Goal: Task Accomplishment & Management: Manage account settings

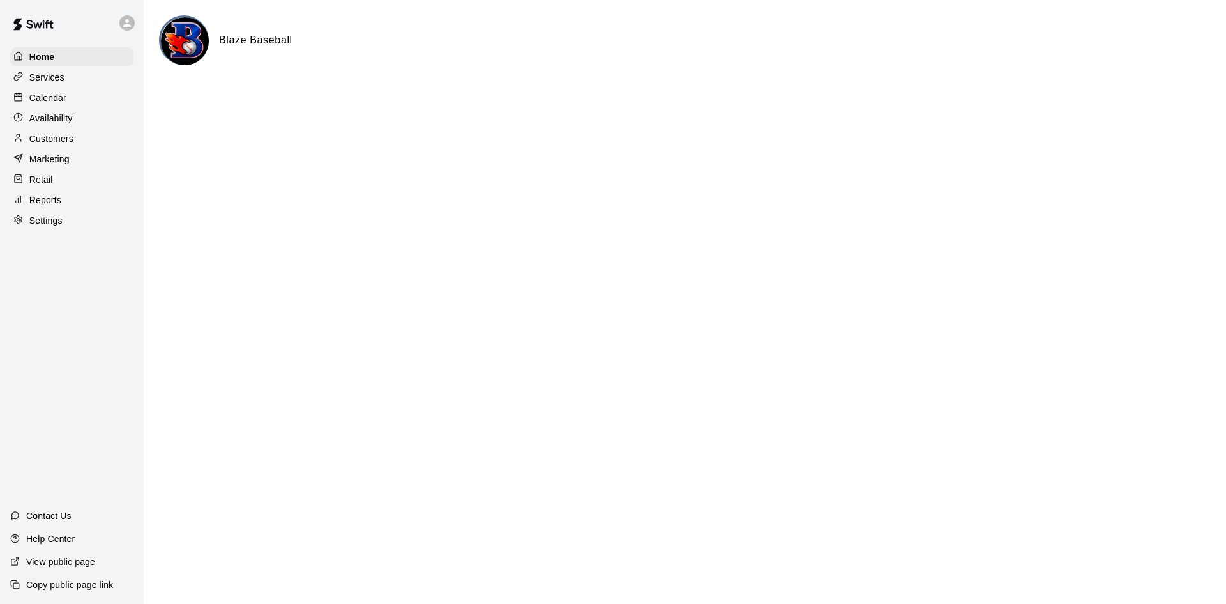
click at [38, 98] on p "Calendar" at bounding box center [47, 97] width 37 height 13
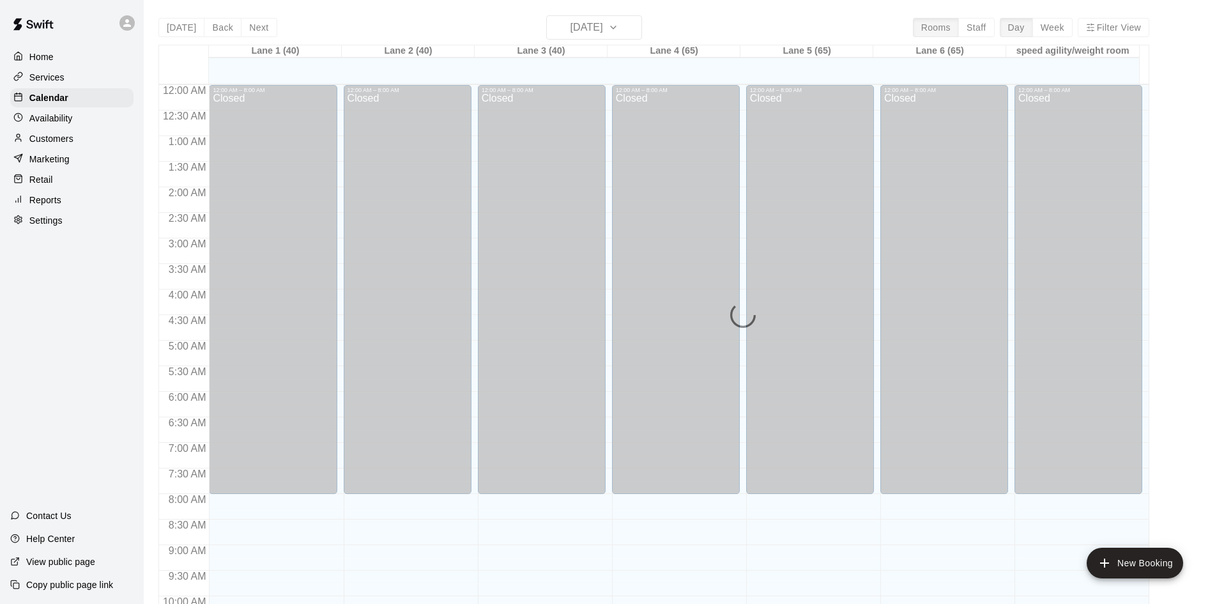
scroll to position [655, 0]
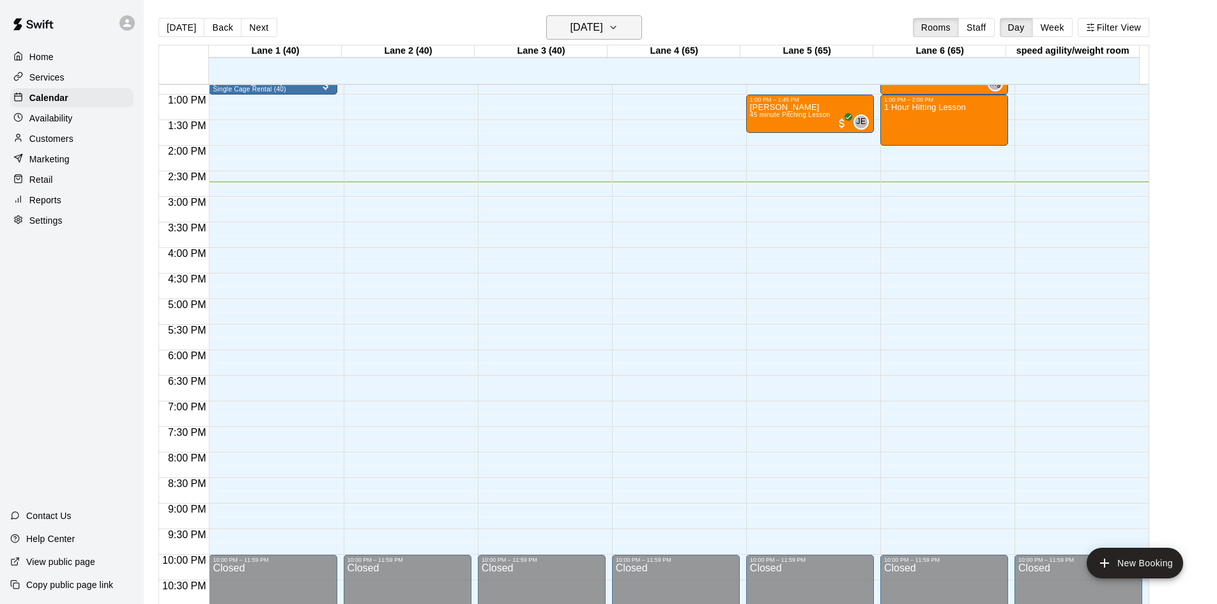
click at [584, 27] on h6 "[DATE]" at bounding box center [586, 28] width 33 height 18
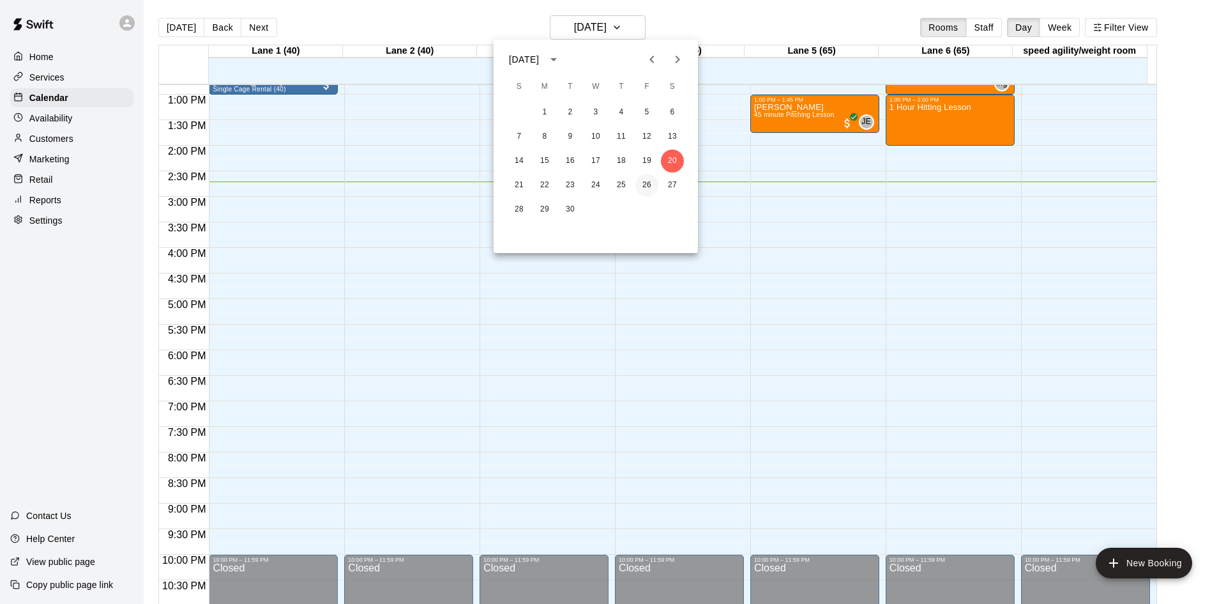
click at [640, 183] on button "26" at bounding box center [647, 185] width 23 height 23
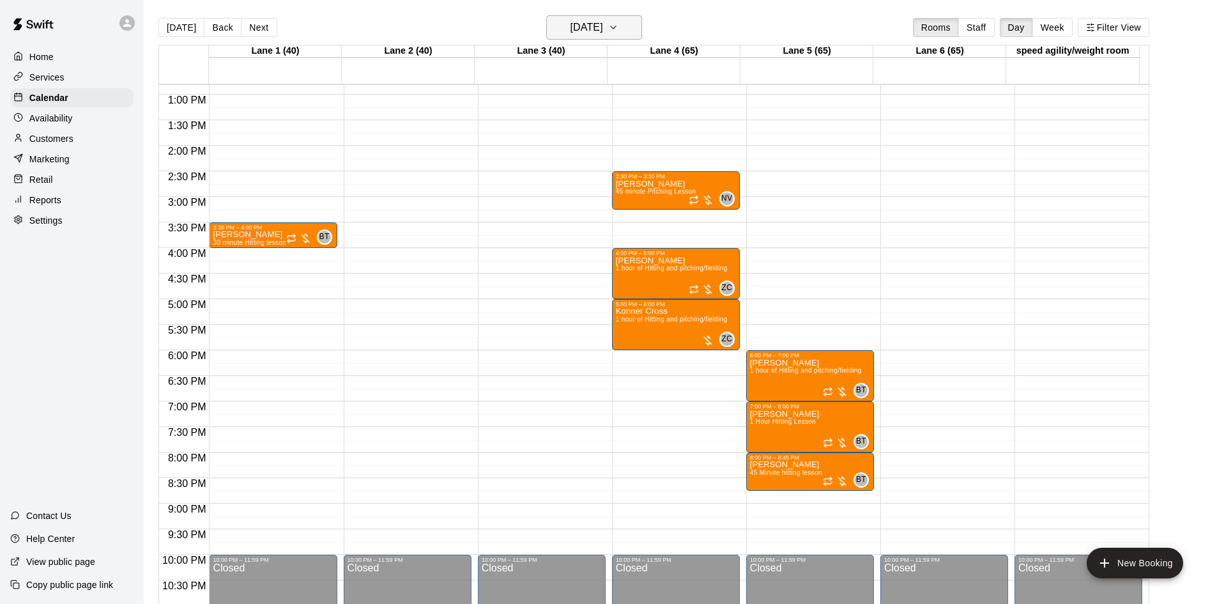
click at [594, 28] on h6 "[DATE]" at bounding box center [586, 28] width 33 height 18
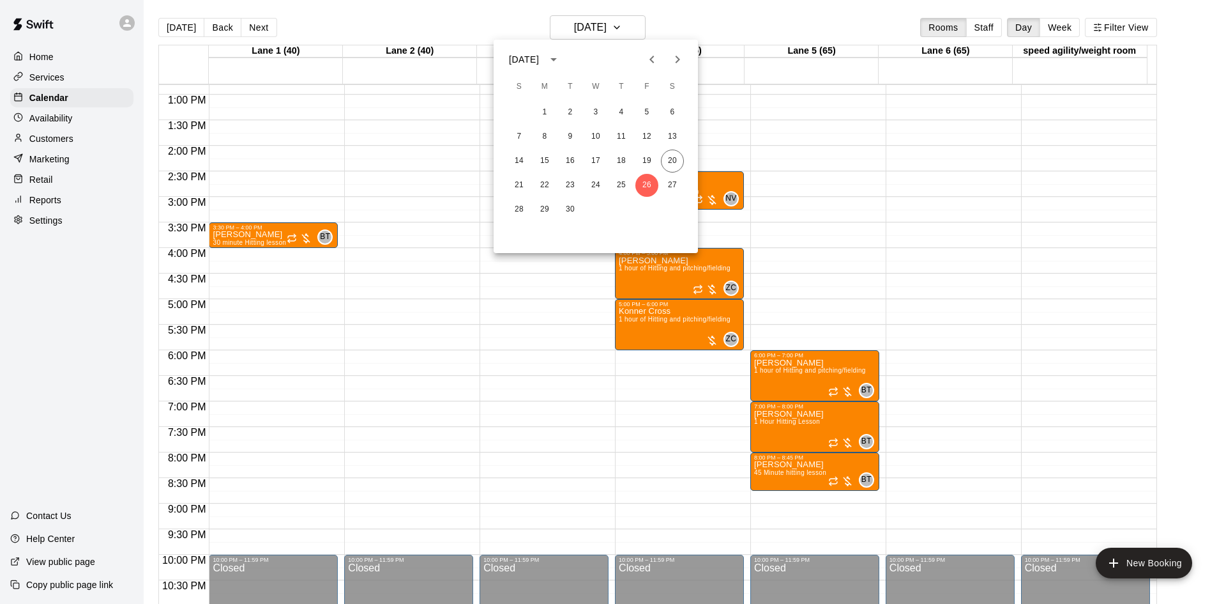
click at [62, 115] on div at bounding box center [613, 302] width 1226 height 604
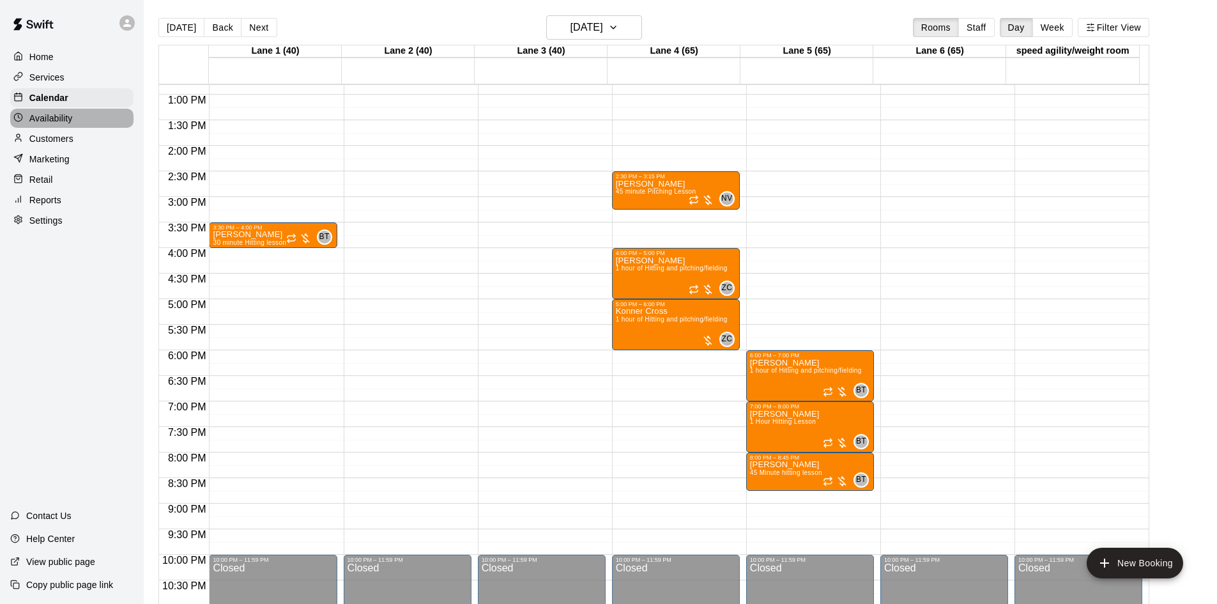
click at [58, 117] on p "Availability" at bounding box center [50, 118] width 43 height 13
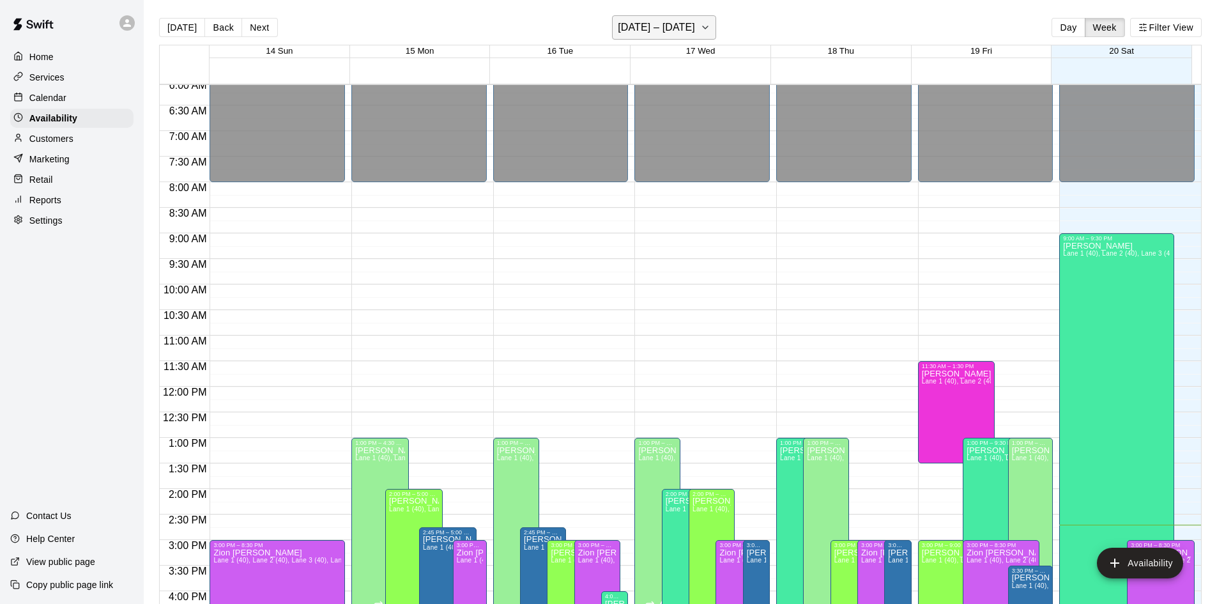
scroll to position [310, 0]
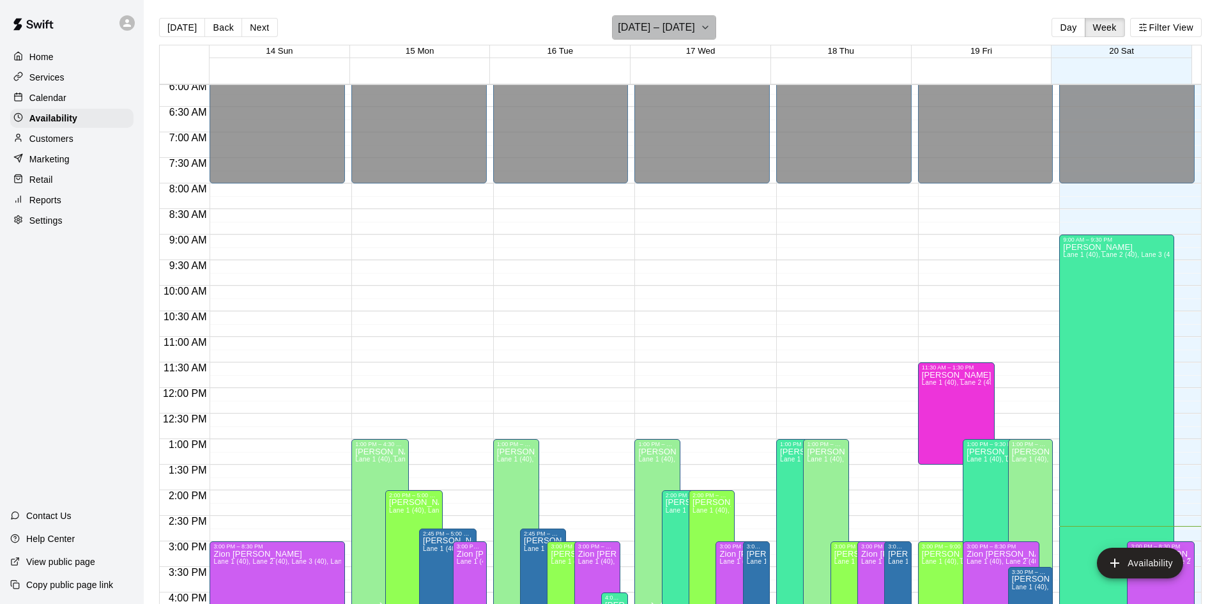
click at [689, 26] on h6 "[DATE] – [DATE]" at bounding box center [656, 28] width 77 height 18
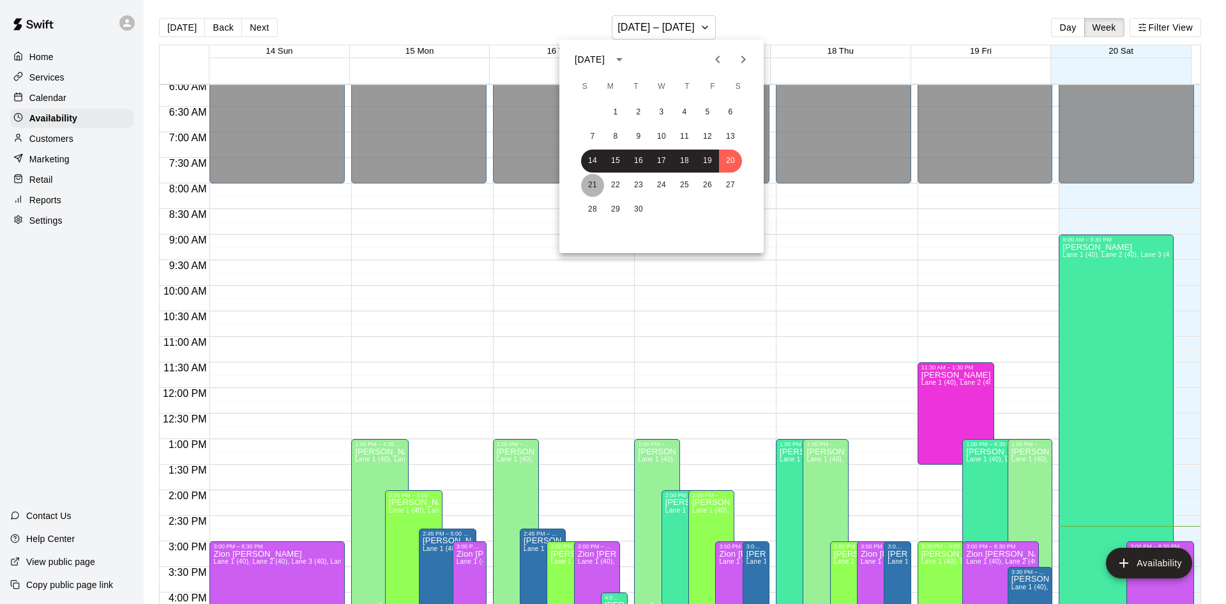
click at [591, 182] on button "21" at bounding box center [592, 185] width 23 height 23
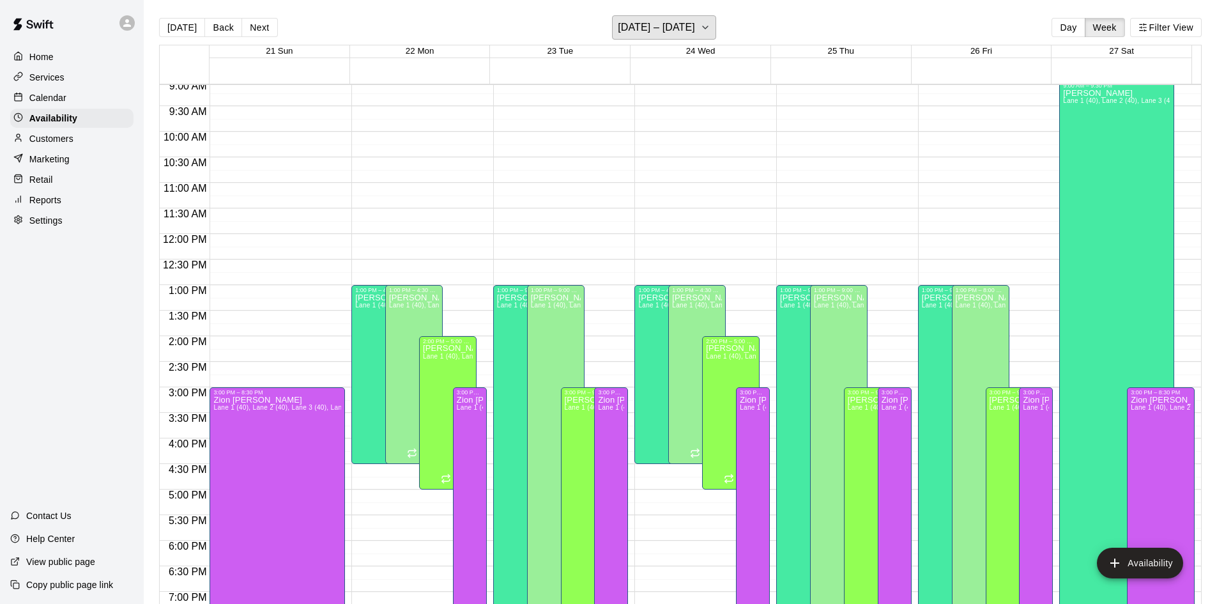
scroll to position [502, 0]
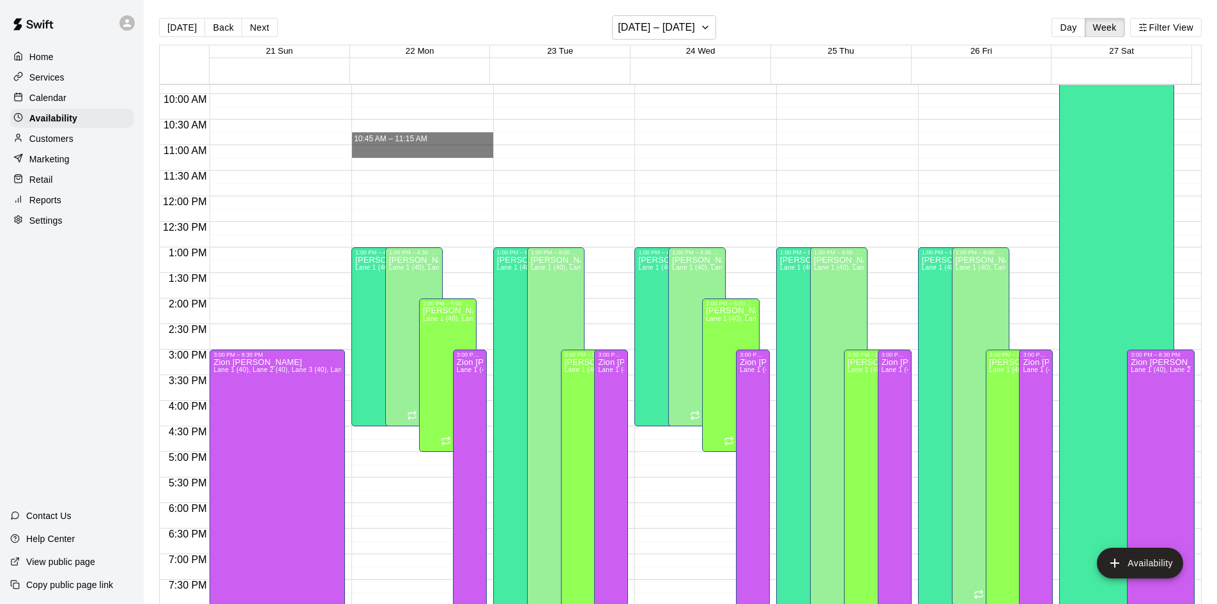
drag, startPoint x: 472, startPoint y: 144, endPoint x: 473, endPoint y: 155, distance: 10.2
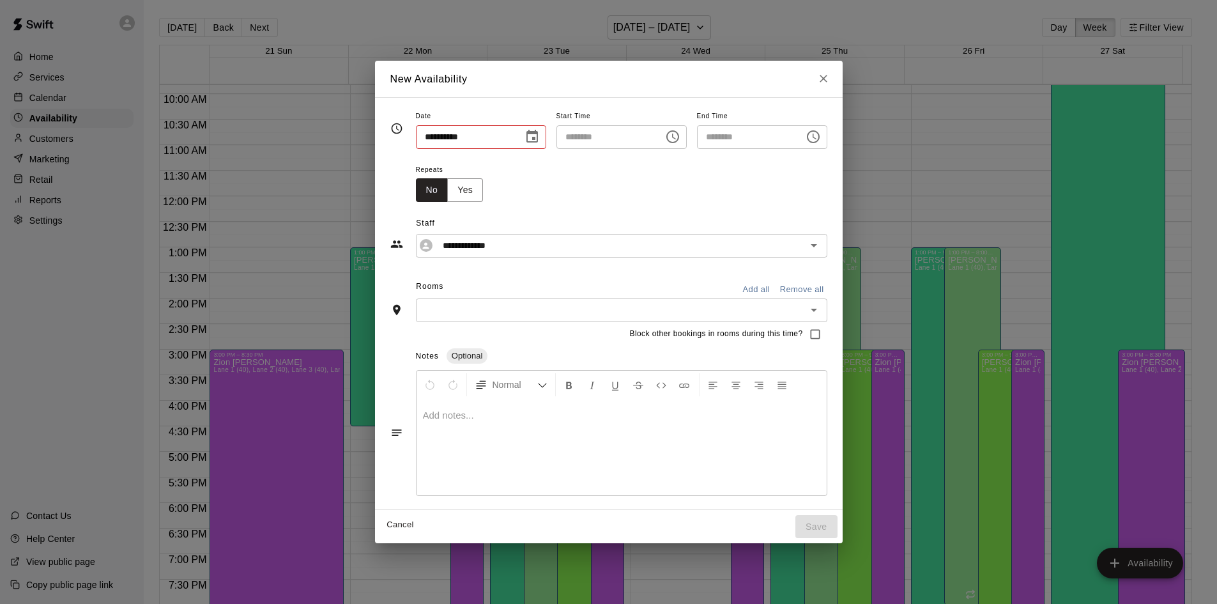
type input "**********"
type input "********"
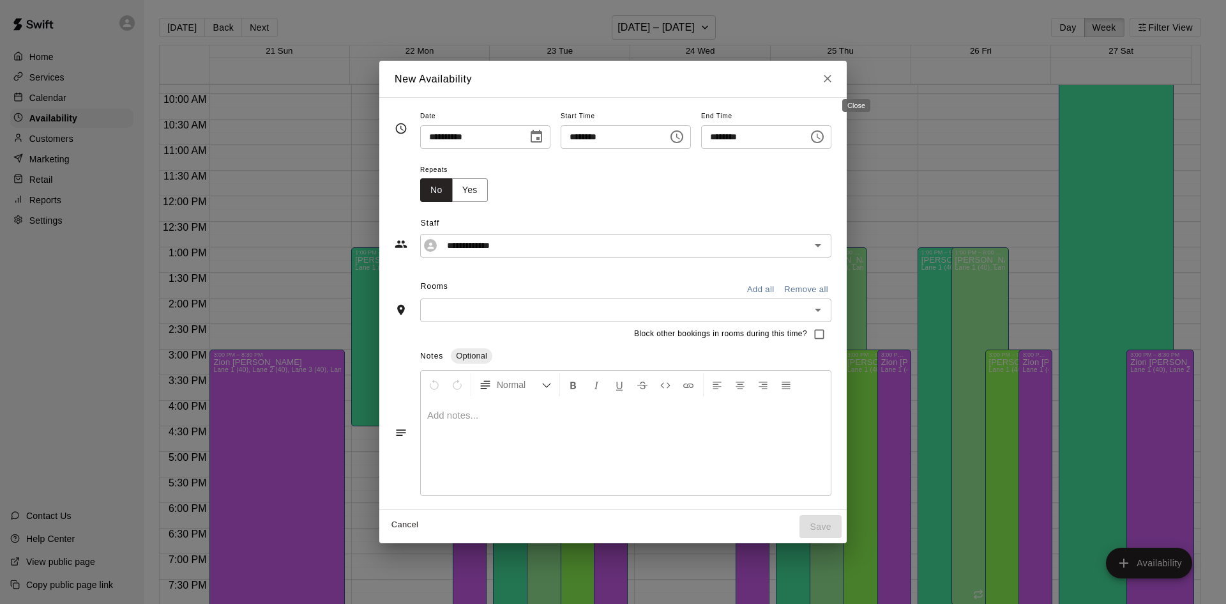
click at [834, 82] on icon "Close" at bounding box center [827, 78] width 13 height 13
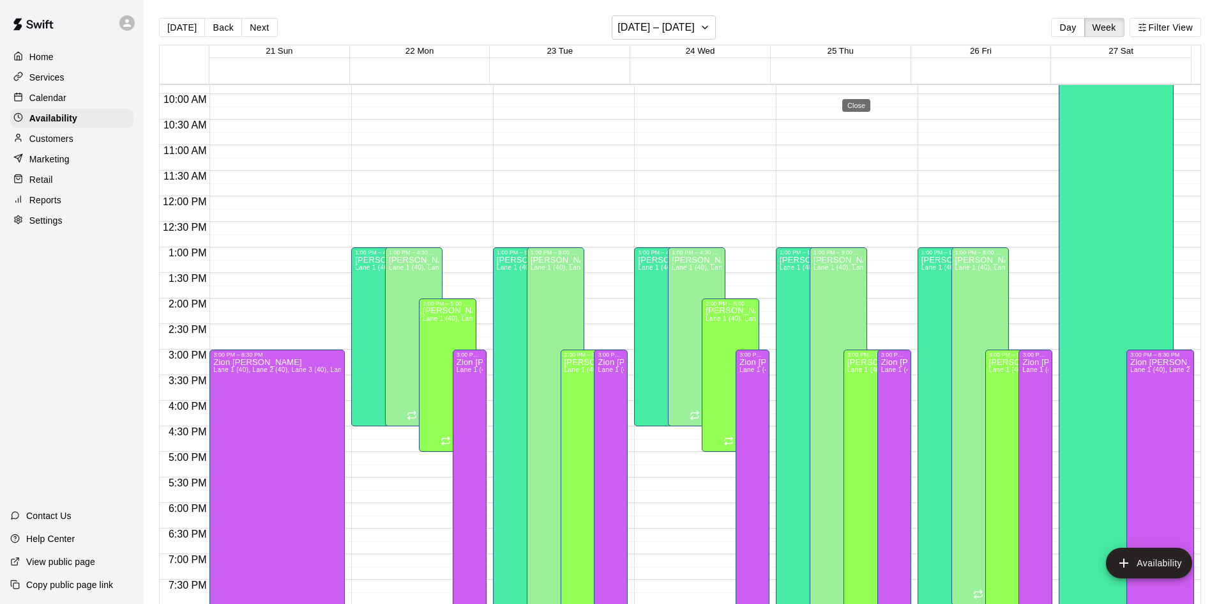
type input "**********"
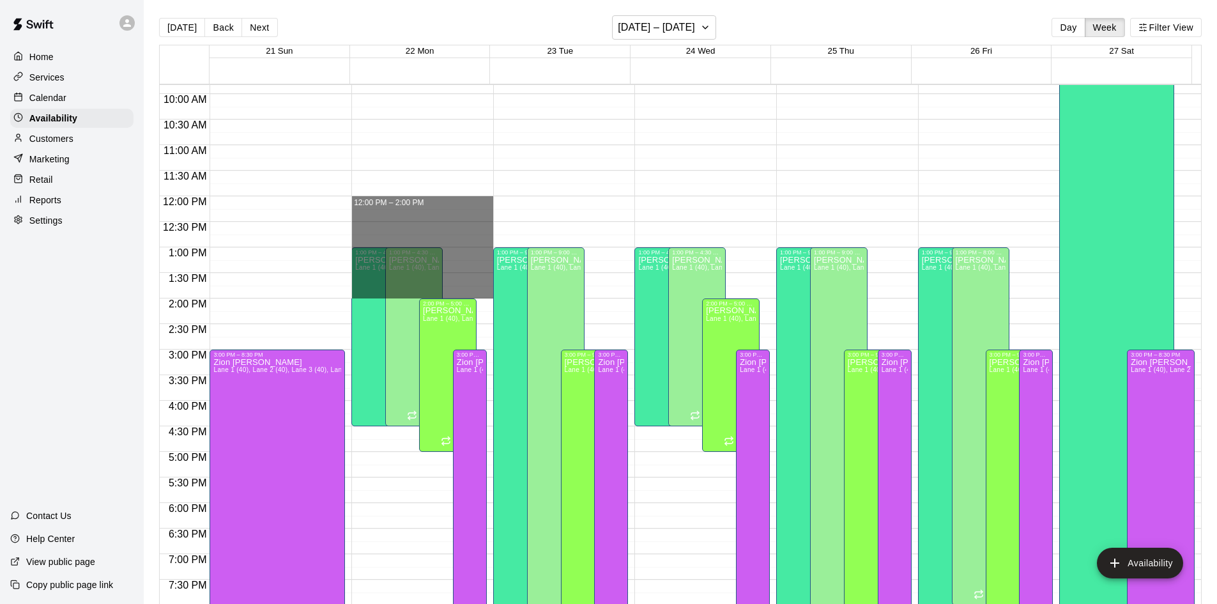
drag, startPoint x: 465, startPoint y: 197, endPoint x: 475, endPoint y: 293, distance: 97.0
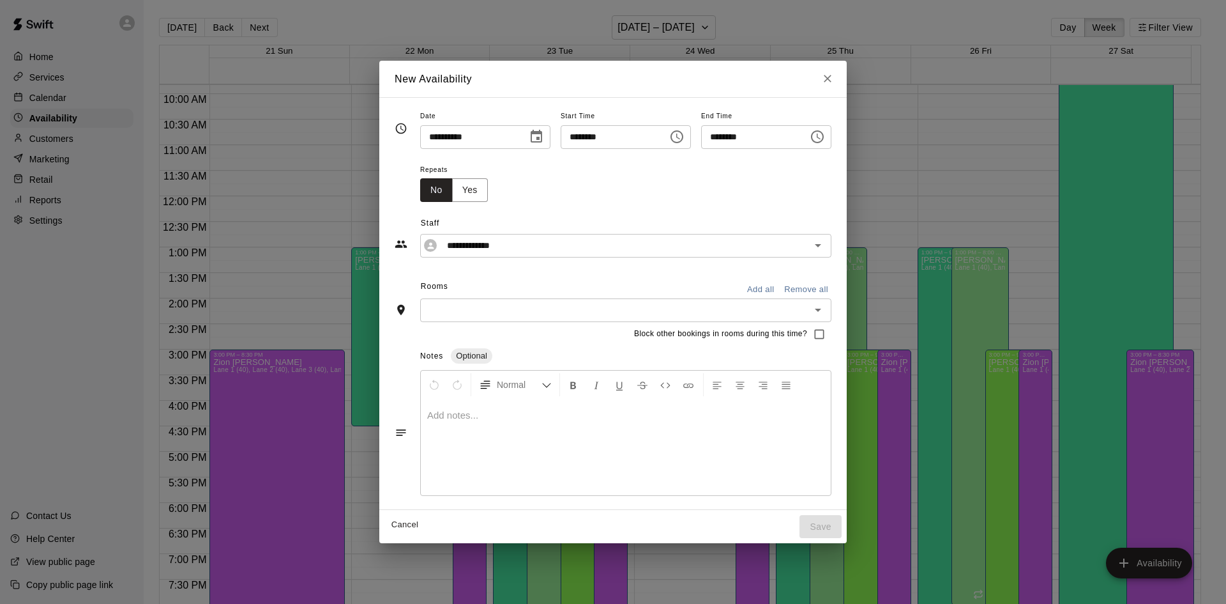
click at [779, 287] on button "Add all" at bounding box center [760, 290] width 41 height 20
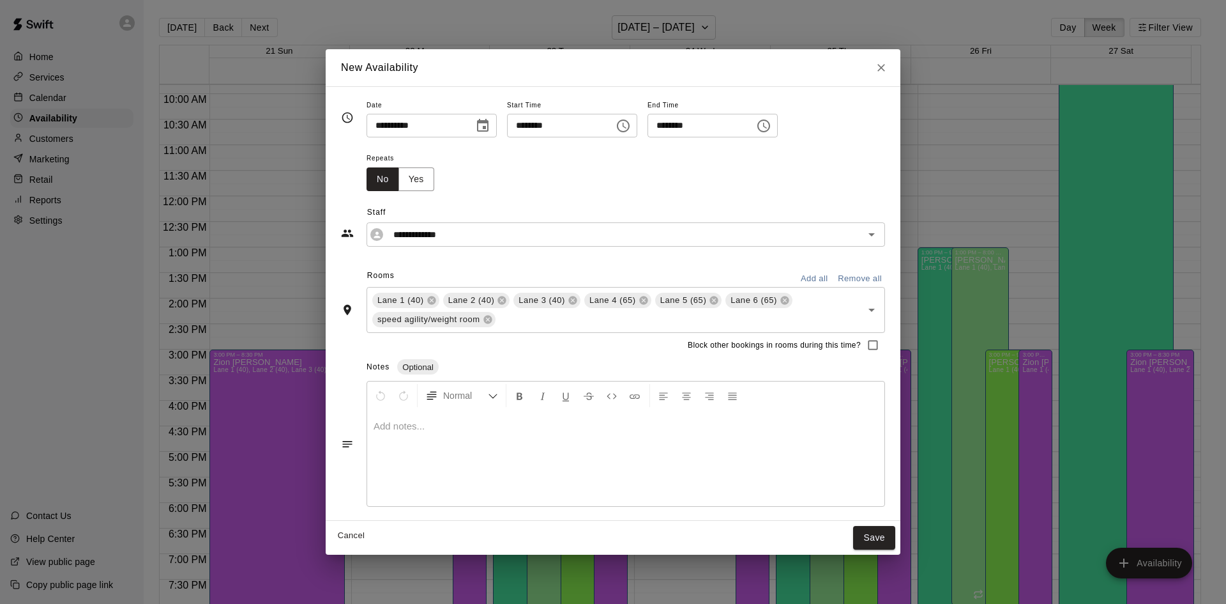
drag, startPoint x: 864, startPoint y: 531, endPoint x: 846, endPoint y: 511, distance: 26.3
click at [864, 531] on button "Save" at bounding box center [874, 538] width 42 height 24
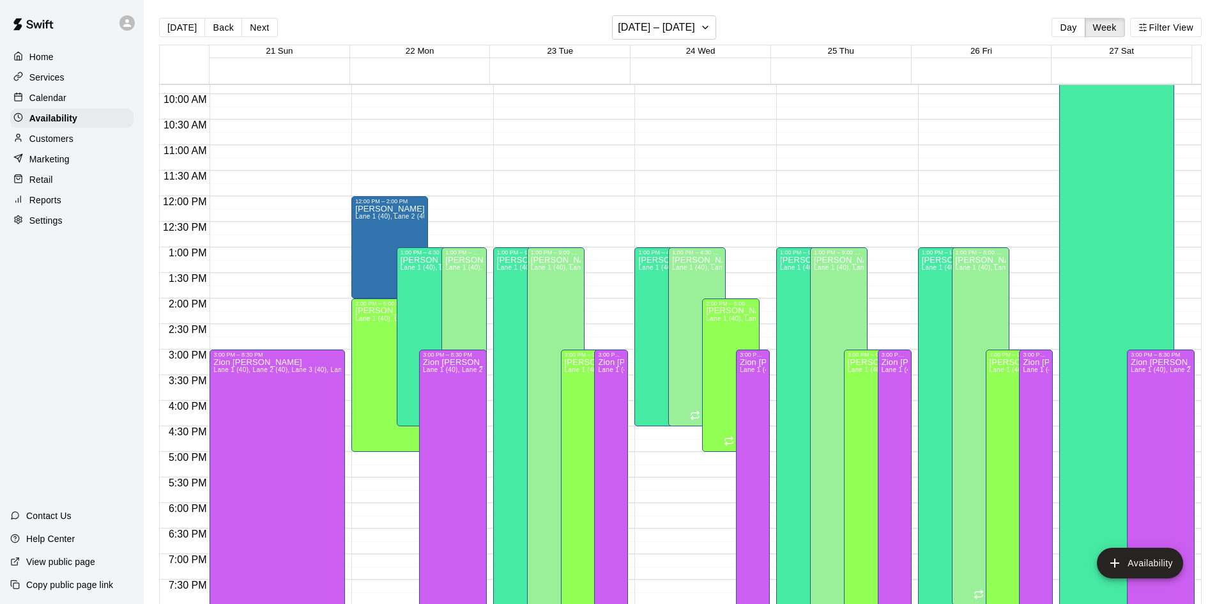
scroll to position [566, 0]
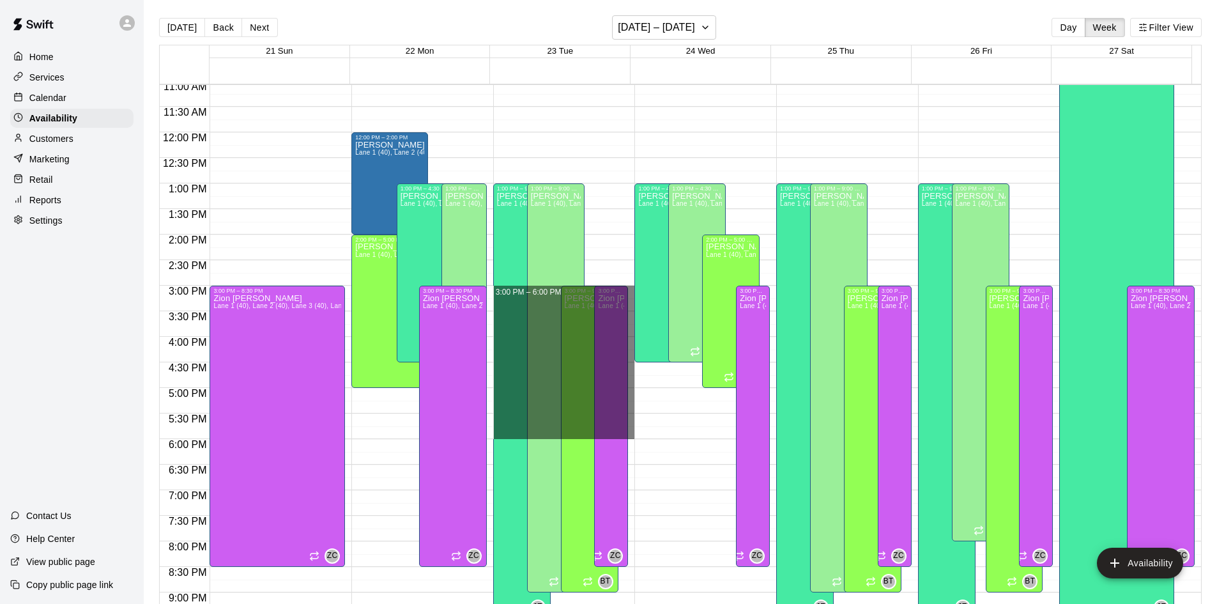
drag, startPoint x: 627, startPoint y: 287, endPoint x: 647, endPoint y: 427, distance: 141.3
click at [647, 427] on div "12:00 AM 12:30 AM 1:00 AM 1:30 AM 2:00 AM 2:30 AM 3:00 AM 3:30 AM 4:00 AM 4:30 …" at bounding box center [680, 351] width 1041 height 535
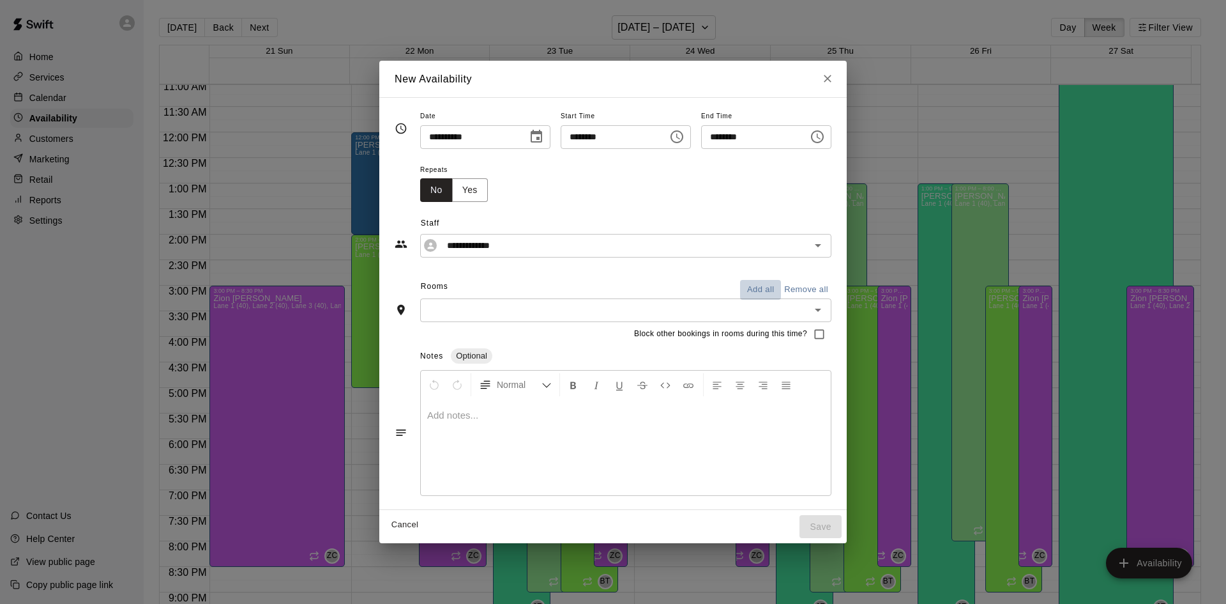
click at [781, 291] on button "Add all" at bounding box center [760, 290] width 41 height 20
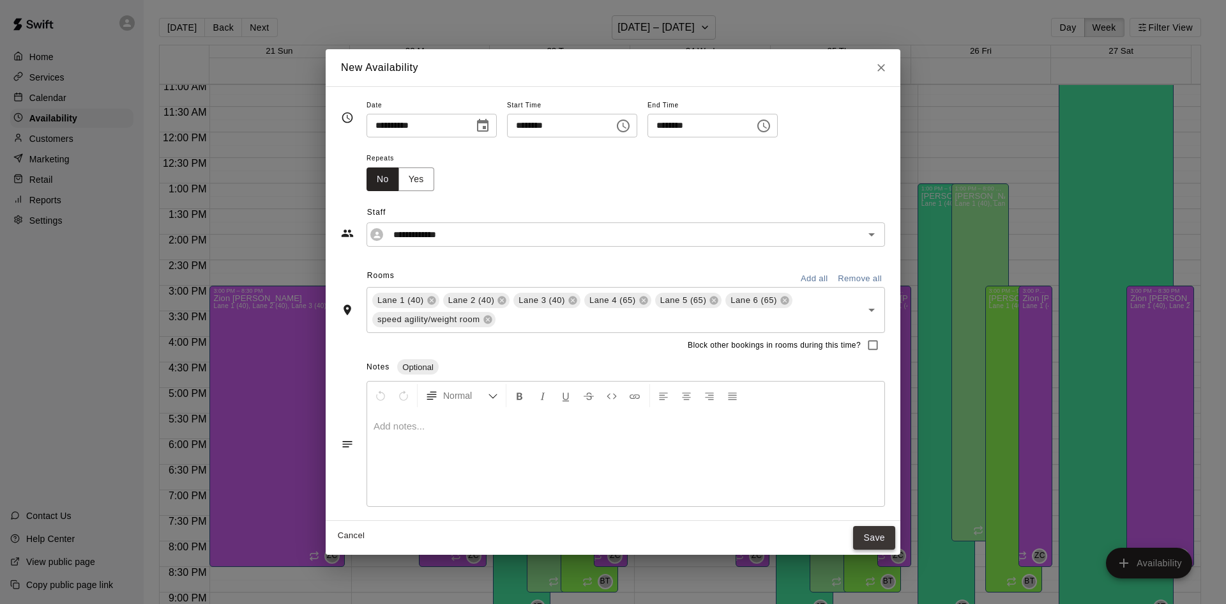
click at [874, 534] on button "Save" at bounding box center [874, 538] width 42 height 24
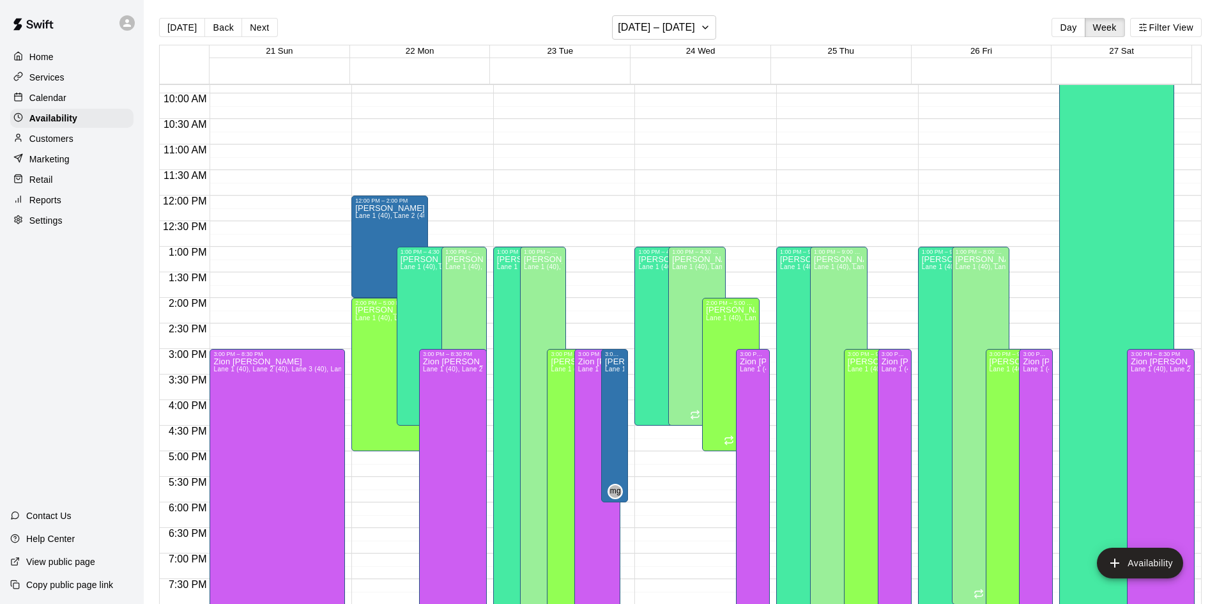
scroll to position [502, 0]
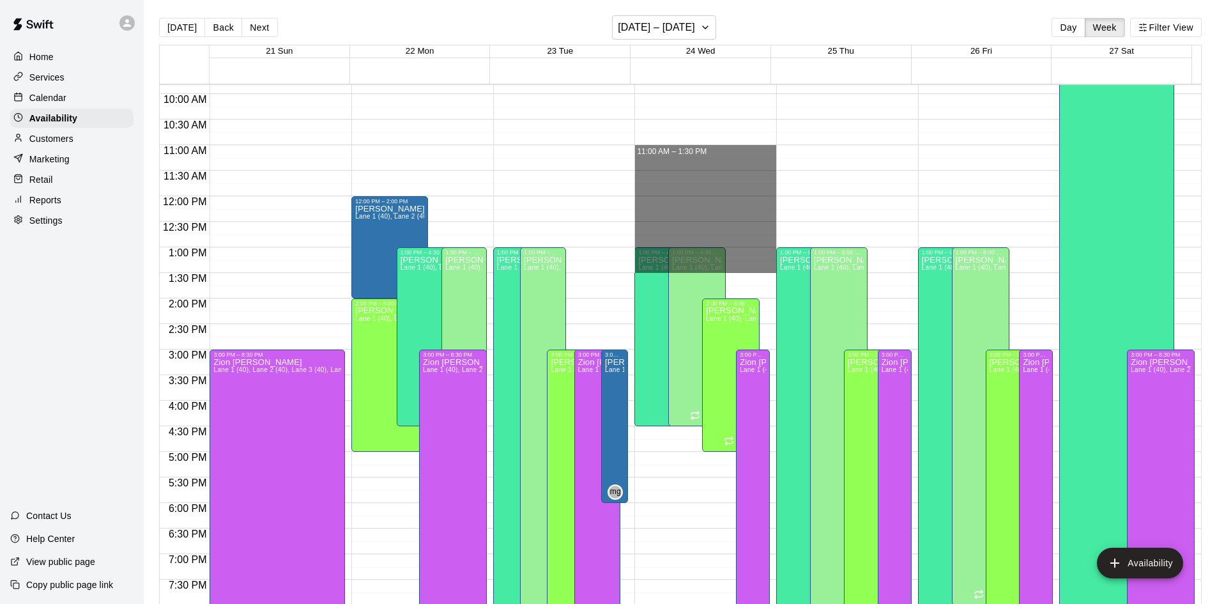
drag, startPoint x: 756, startPoint y: 146, endPoint x: 766, endPoint y: 270, distance: 123.7
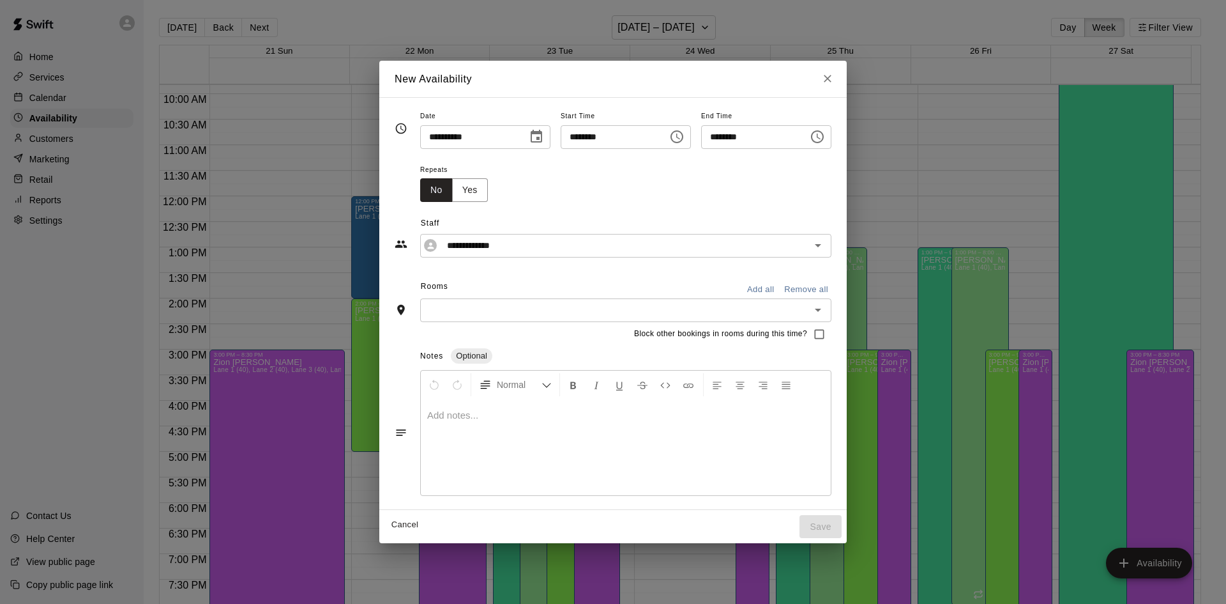
click at [781, 287] on button "Add all" at bounding box center [760, 290] width 41 height 20
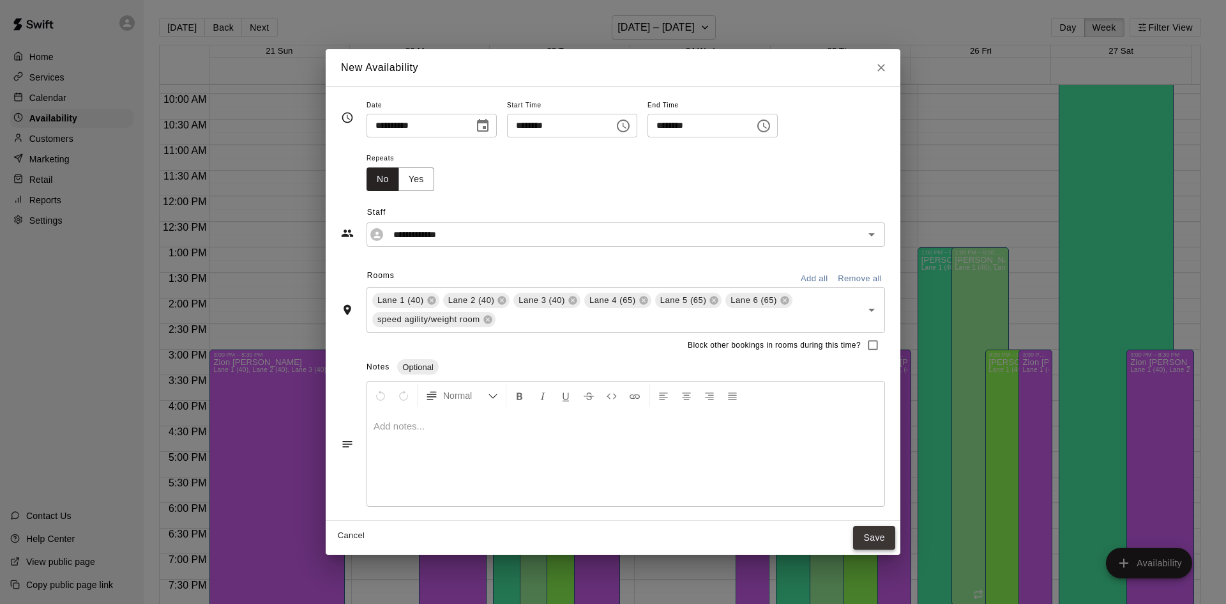
click at [873, 531] on button "Save" at bounding box center [874, 538] width 42 height 24
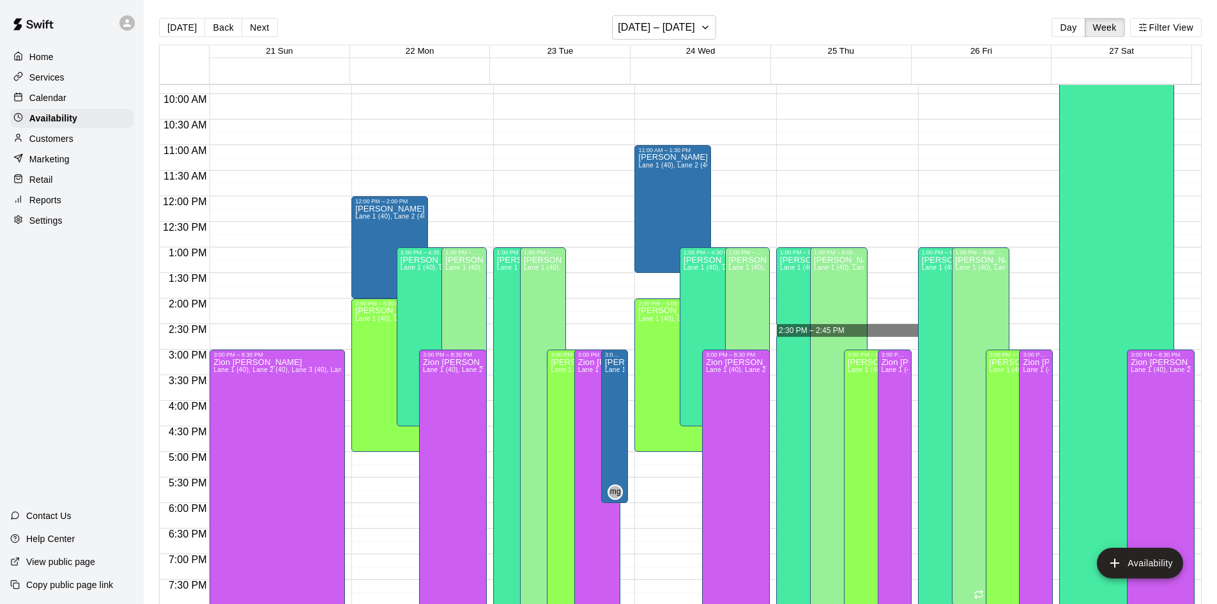
drag, startPoint x: 887, startPoint y: 324, endPoint x: 892, endPoint y: 331, distance: 8.2
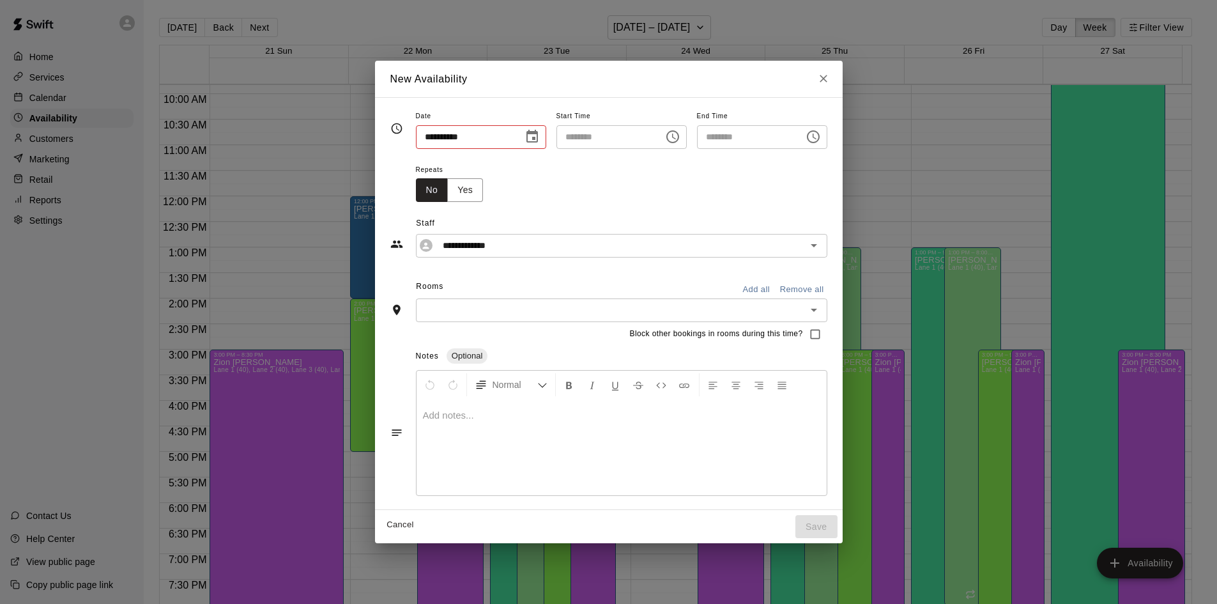
type input "**********"
type input "********"
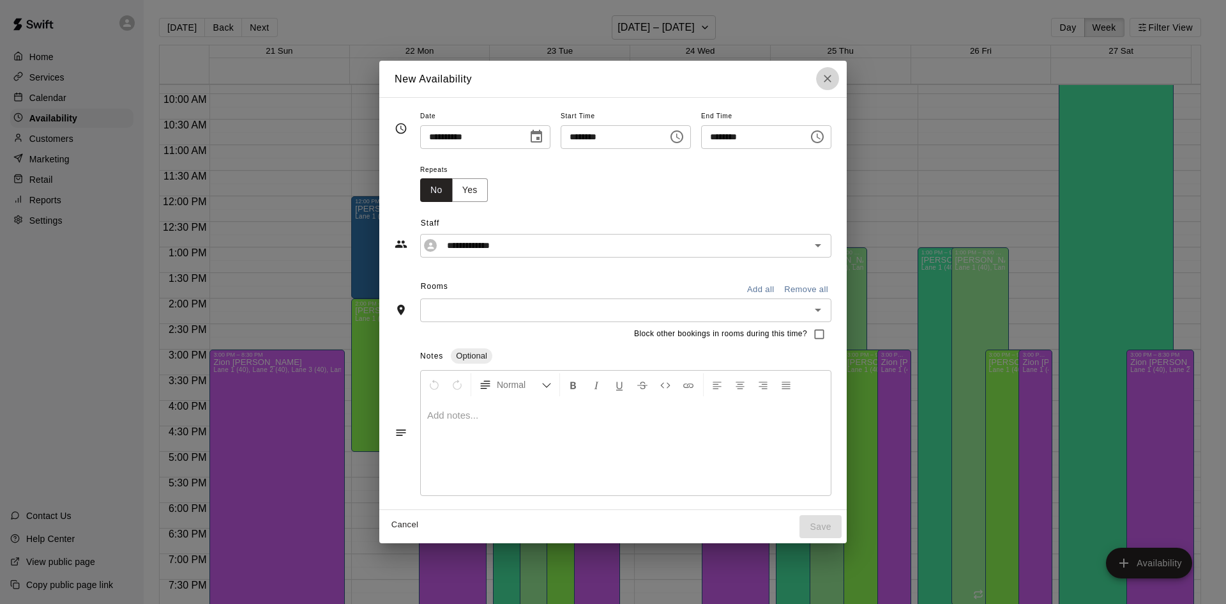
click at [834, 77] on icon "Close" at bounding box center [827, 78] width 13 height 13
type input "**********"
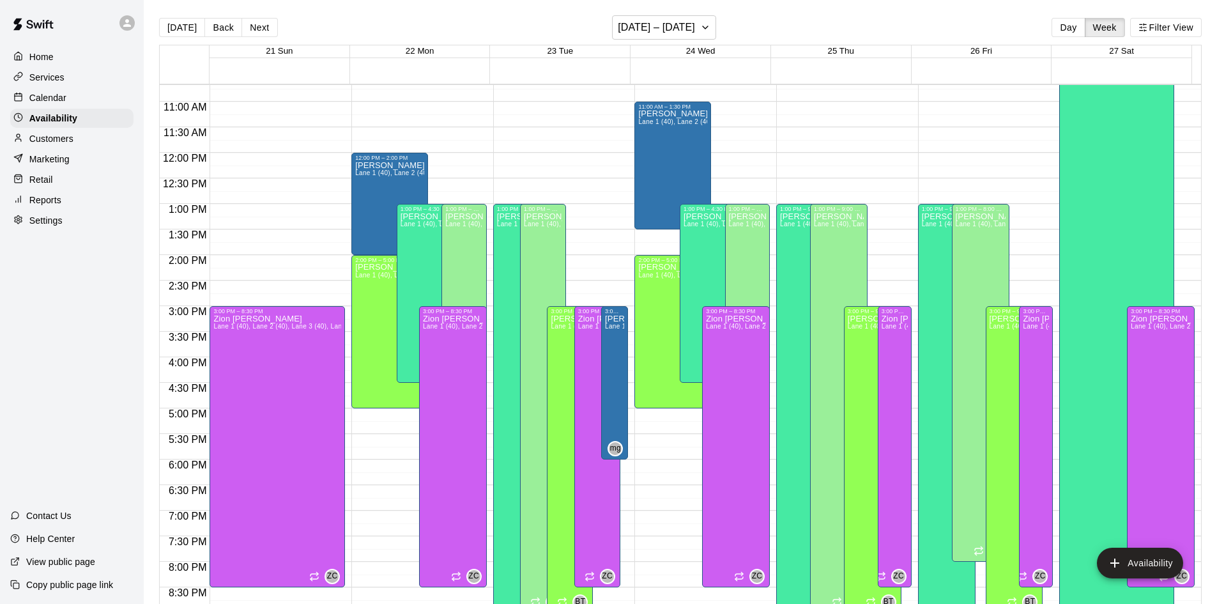
scroll to position [566, 0]
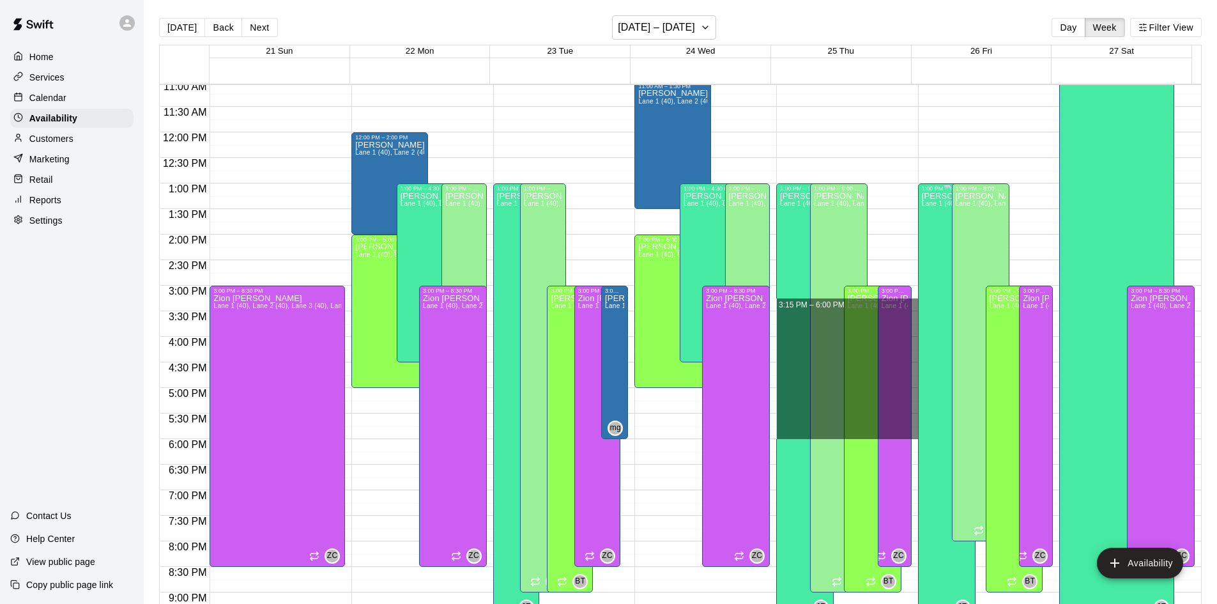
drag, startPoint x: 906, startPoint y: 310, endPoint x: 913, endPoint y: 429, distance: 119.0
click at [913, 429] on div "12:00 AM 12:30 AM 1:00 AM 1:30 AM 2:00 AM 2:30 AM 3:00 AM 3:30 AM 4:00 AM 4:30 …" at bounding box center [680, 351] width 1041 height 535
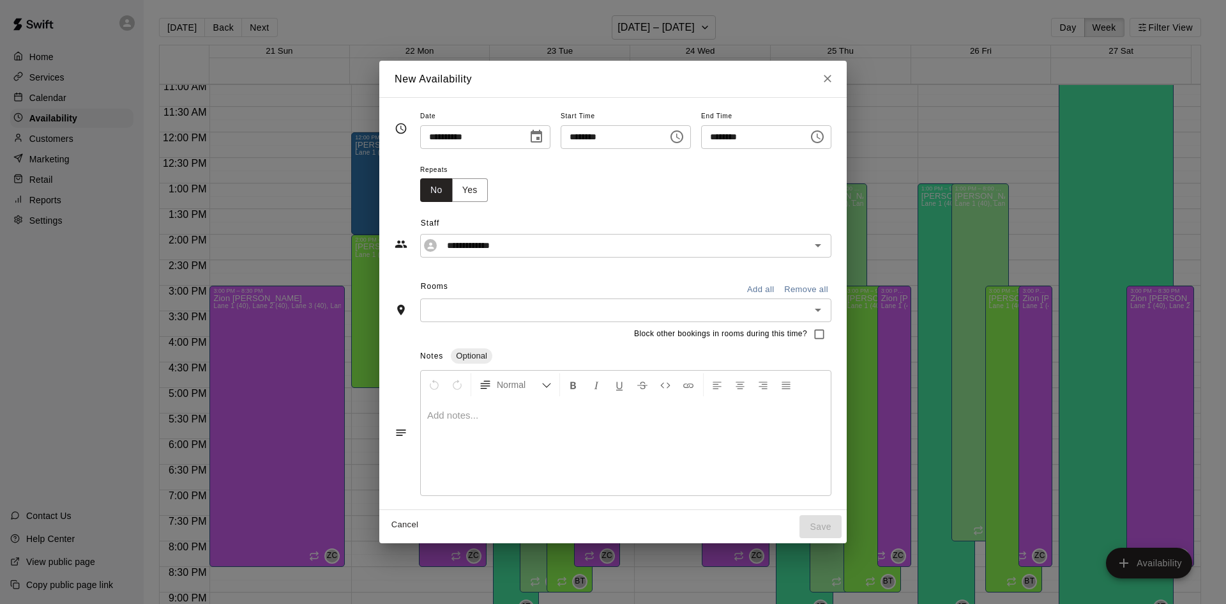
click at [781, 293] on button "Add all" at bounding box center [760, 290] width 41 height 20
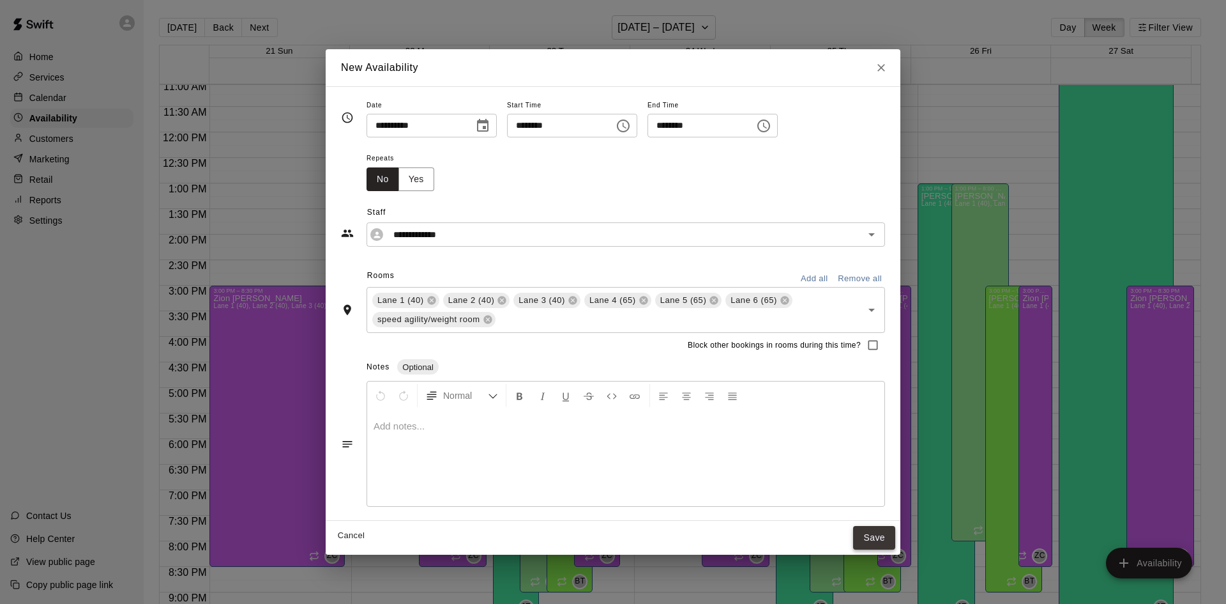
click at [877, 528] on button "Save" at bounding box center [874, 538] width 42 height 24
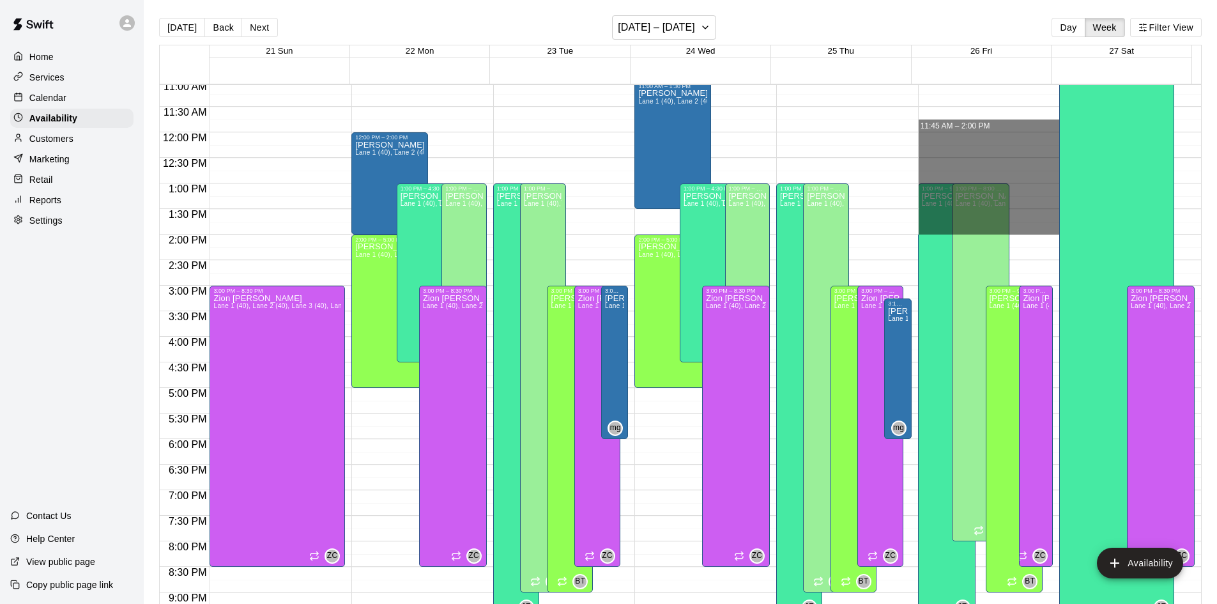
drag, startPoint x: 1027, startPoint y: 132, endPoint x: 1038, endPoint y: 227, distance: 95.8
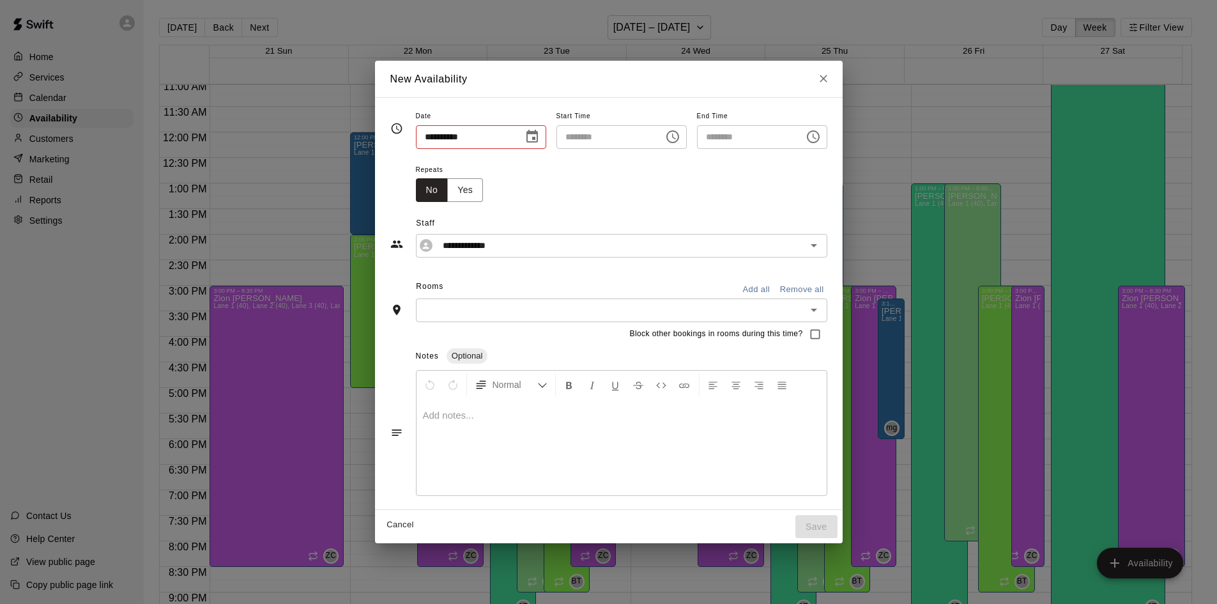
type input "**********"
type input "********"
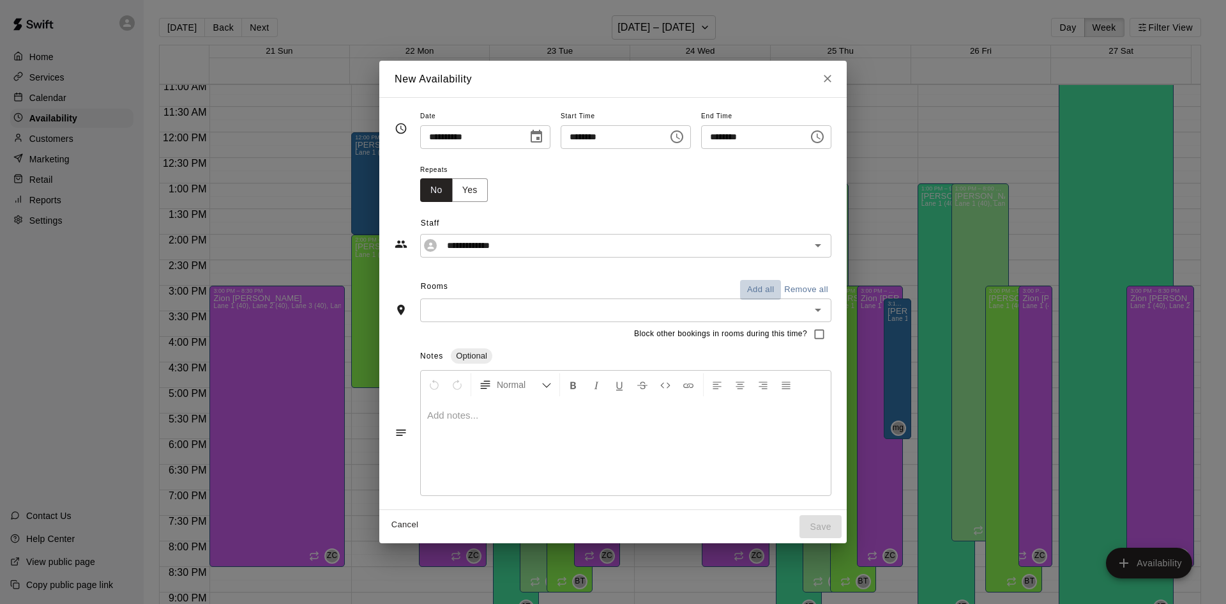
click at [781, 293] on button "Add all" at bounding box center [760, 290] width 41 height 20
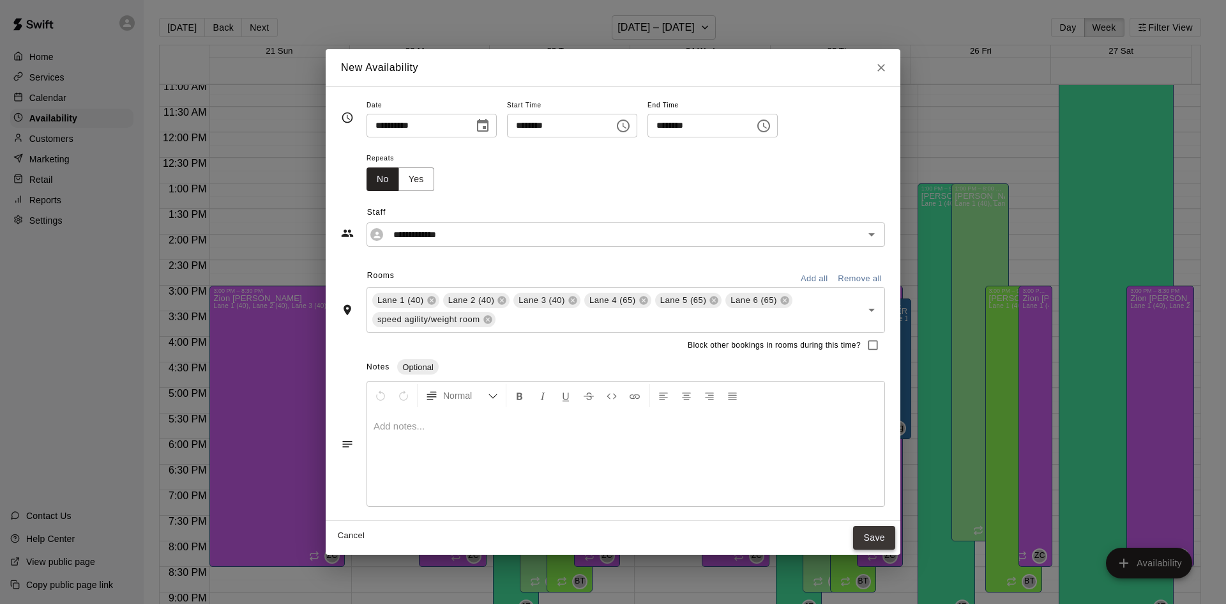
click at [873, 530] on button "Save" at bounding box center [874, 538] width 42 height 24
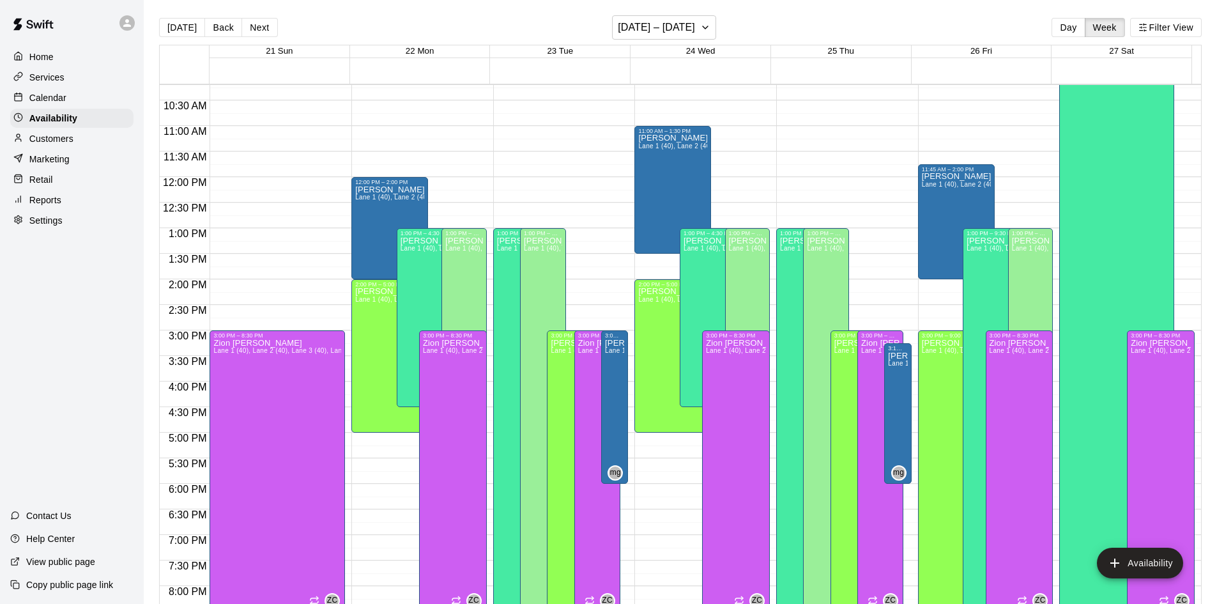
scroll to position [502, 0]
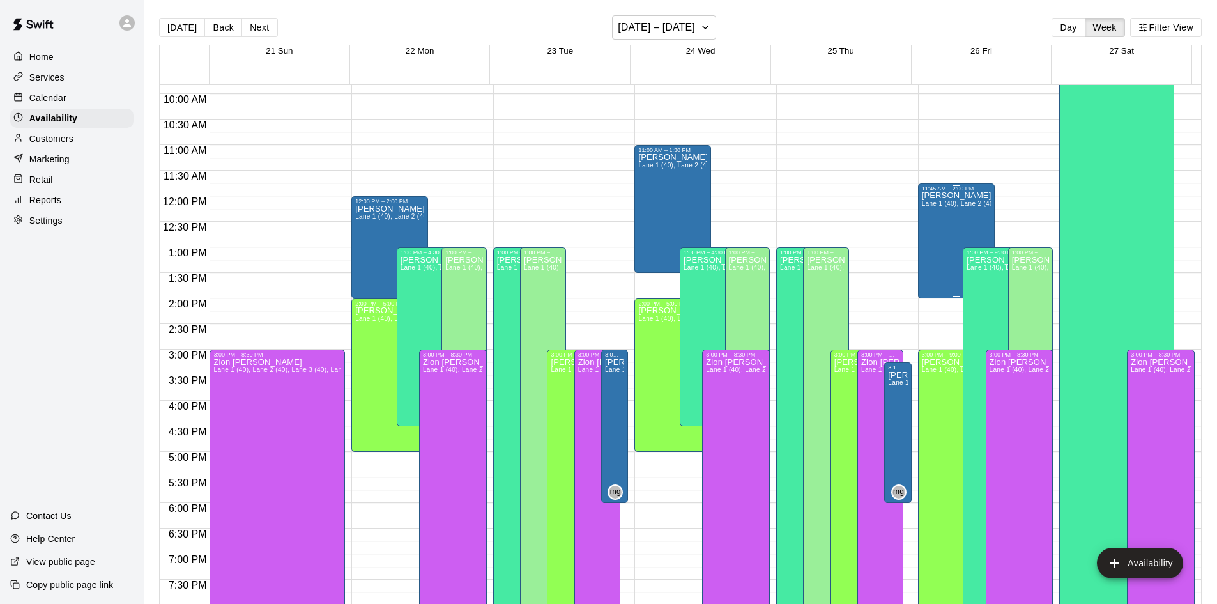
click at [956, 225] on div "[PERSON_NAME] [PERSON_NAME] 1 (40), Lane 2 (40), Lane 3 (40), Lane 4 (65), Lane…" at bounding box center [956, 494] width 69 height 604
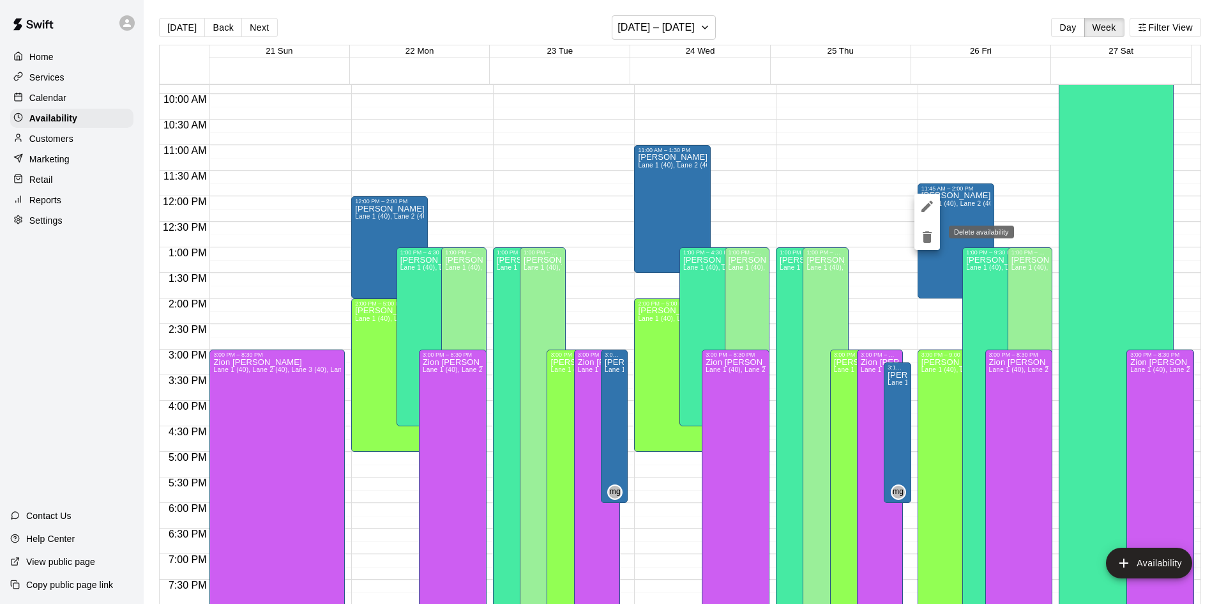
click at [924, 233] on icon "delete" at bounding box center [927, 236] width 9 height 11
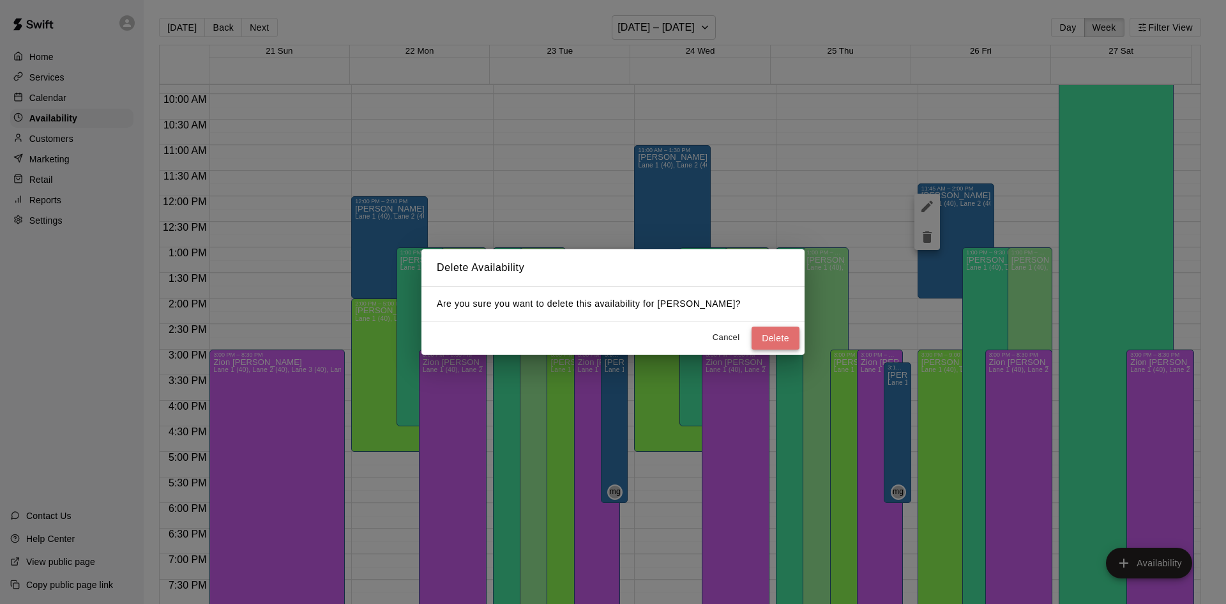
click at [787, 332] on button "Delete" at bounding box center [776, 338] width 48 height 24
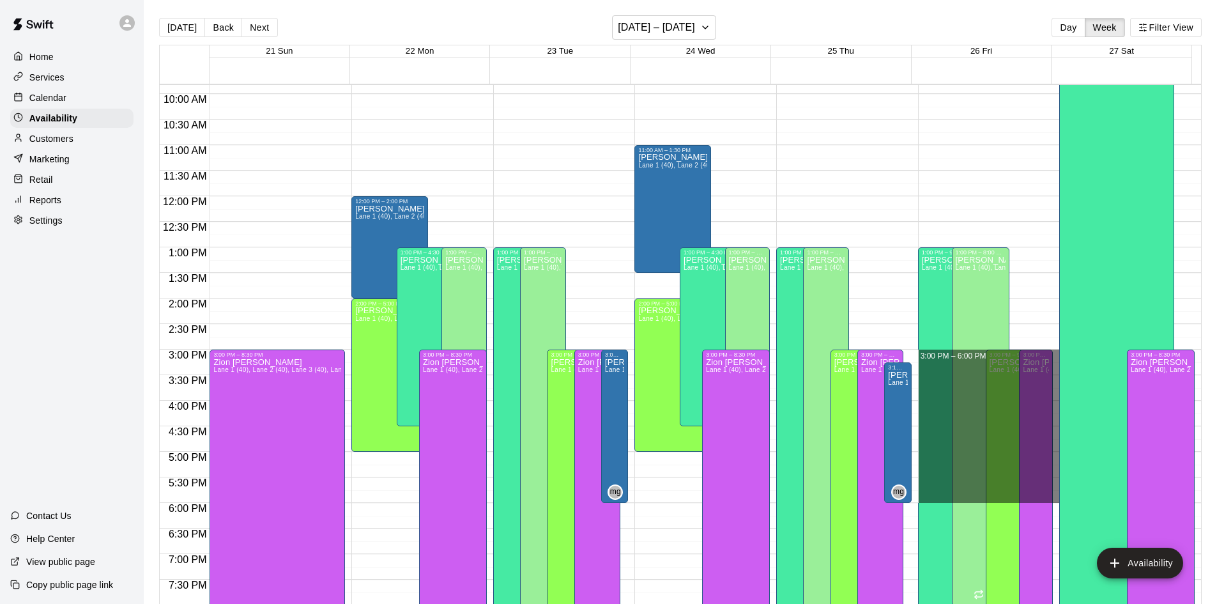
drag, startPoint x: 1045, startPoint y: 350, endPoint x: 1044, endPoint y: 502, distance: 152.0
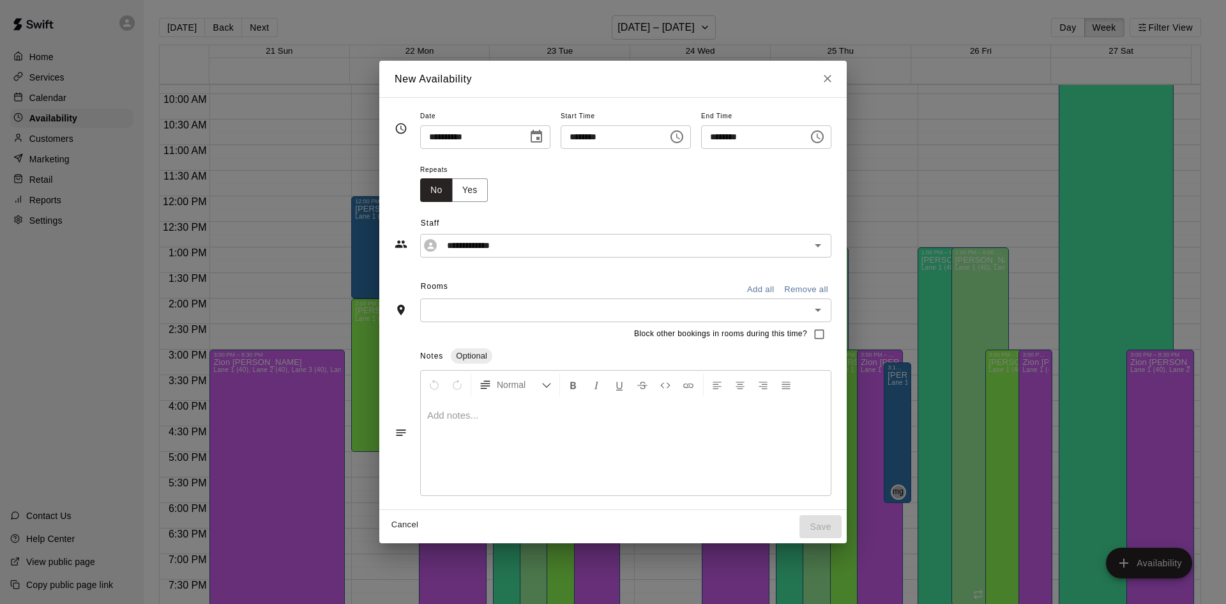
click at [781, 286] on button "Add all" at bounding box center [760, 290] width 41 height 20
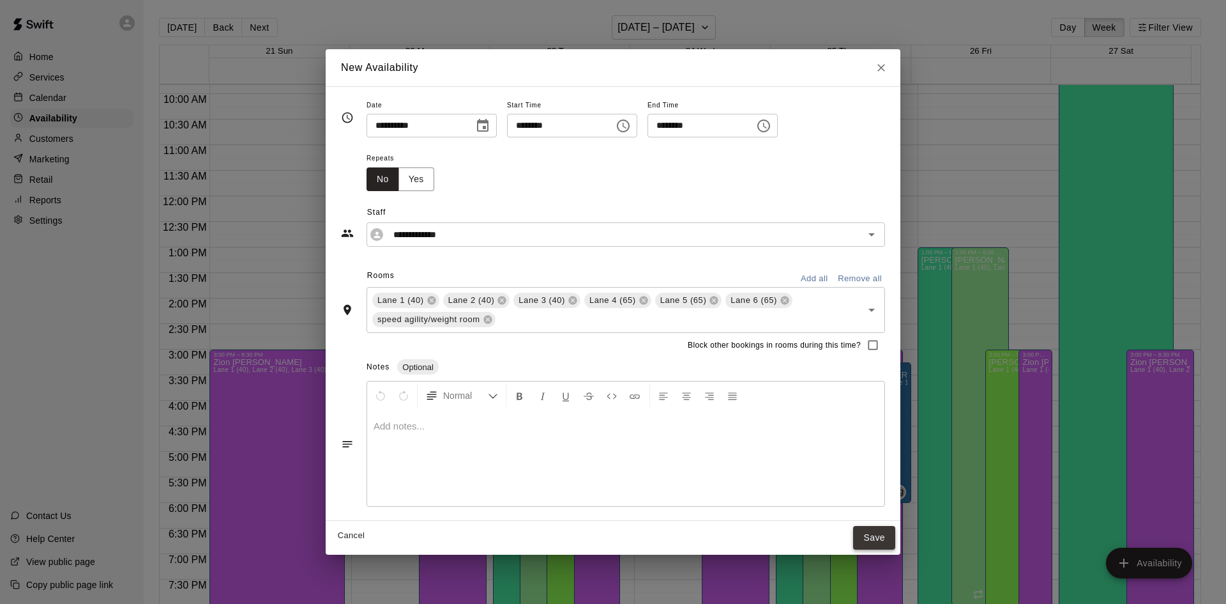
click at [870, 540] on button "Save" at bounding box center [874, 538] width 42 height 24
